Goal: Check status: Check status

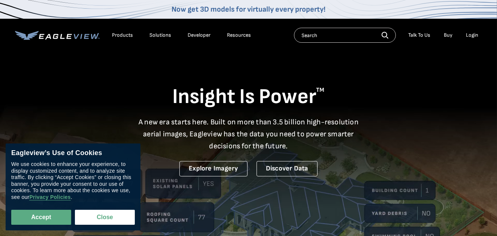
click at [473, 33] on div "Login" at bounding box center [472, 35] width 12 height 7
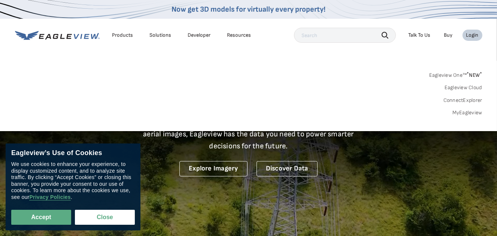
click at [476, 36] on div "Login" at bounding box center [472, 35] width 12 height 7
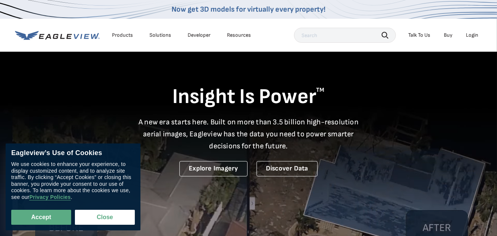
click at [472, 35] on div "Login" at bounding box center [472, 35] width 12 height 7
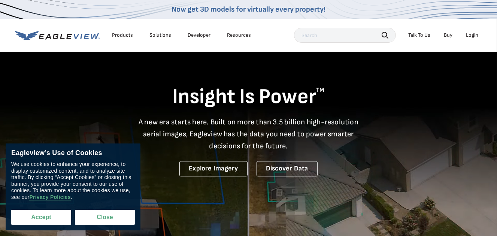
click at [28, 218] on button "Accept" at bounding box center [41, 217] width 60 height 15
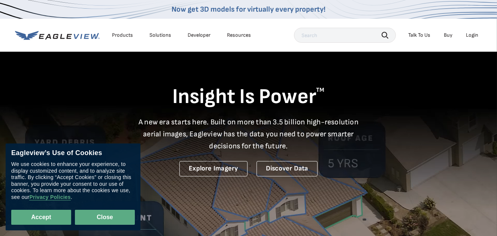
checkbox input "true"
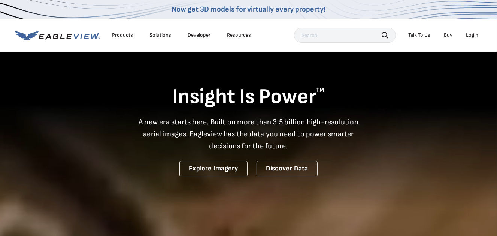
click at [472, 33] on div "Login" at bounding box center [472, 35] width 12 height 7
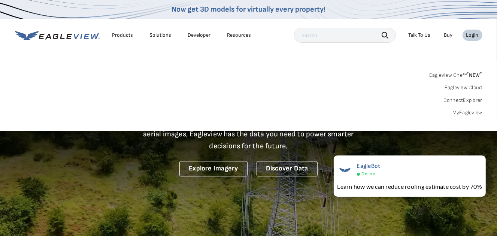
click at [468, 113] on link "MyEagleview" at bounding box center [467, 112] width 30 height 7
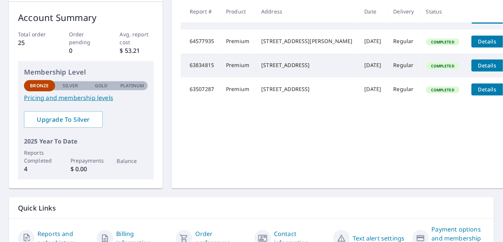
scroll to position [75, 0]
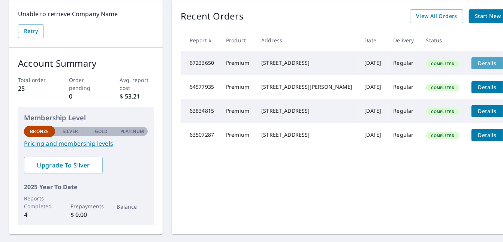
click at [476, 63] on span "Details" at bounding box center [487, 63] width 22 height 7
